Goal: Information Seeking & Learning: Learn about a topic

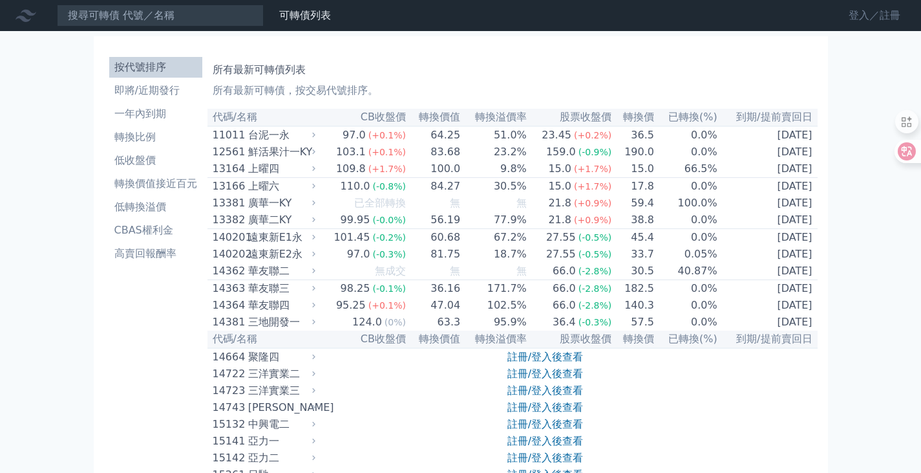
click at [850, 12] on link "登入／註冊" at bounding box center [874, 15] width 72 height 21
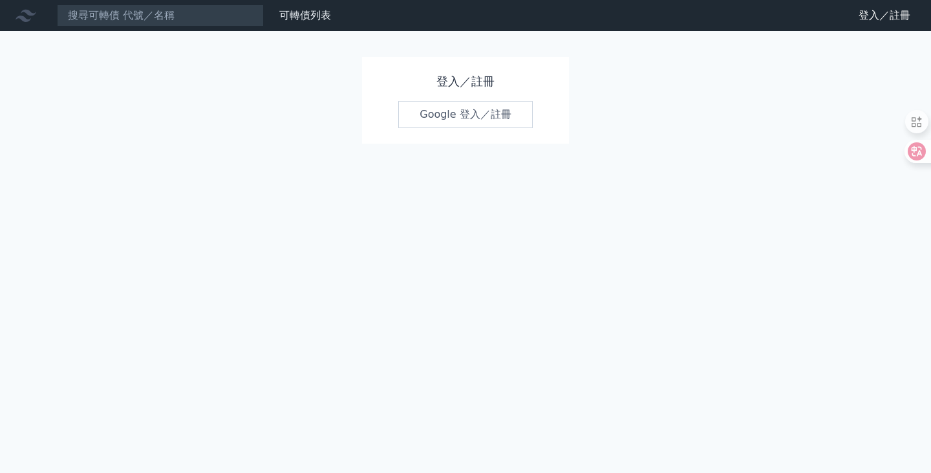
click at [480, 108] on link "Google 登入／註冊" at bounding box center [465, 114] width 134 height 27
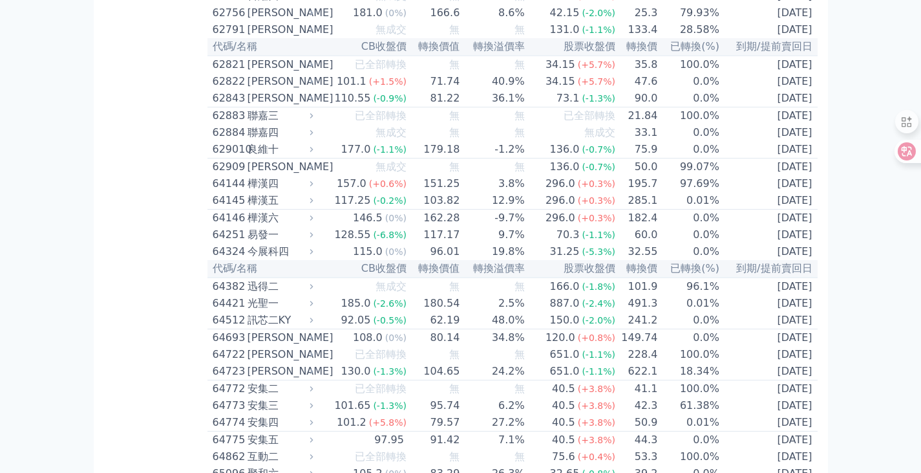
scroll to position [5092, 0]
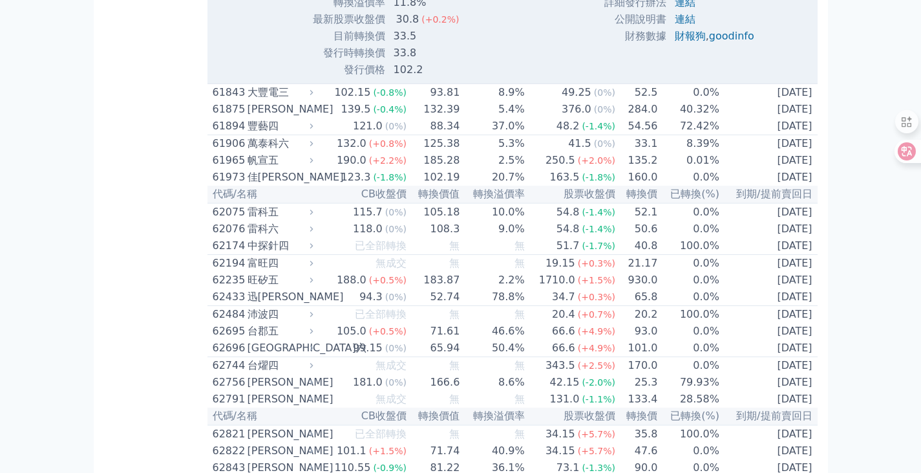
scroll to position [5027, 0]
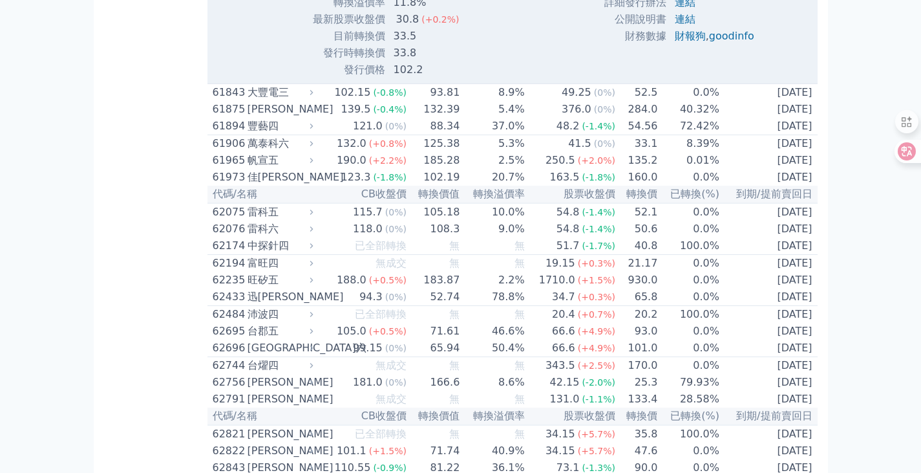
scroll to position [5156, 0]
